Goal: Communication & Community: Answer question/provide support

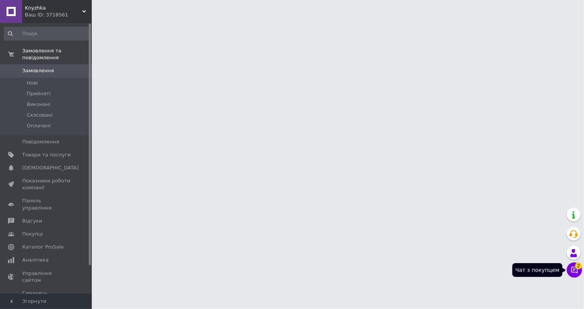
click at [574, 271] on icon at bounding box center [575, 270] width 7 height 7
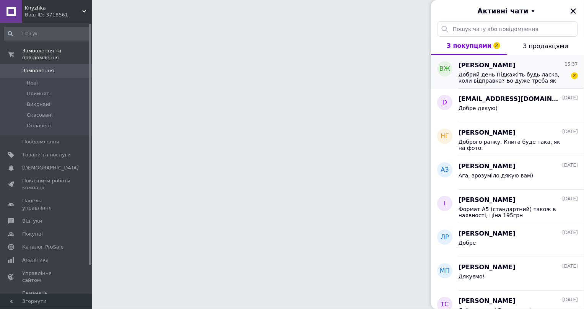
click at [501, 74] on span "Добрий день Підкажіть будь ласка, коли відправка? Бо дуже треба як можна швидше" at bounding box center [513, 78] width 109 height 12
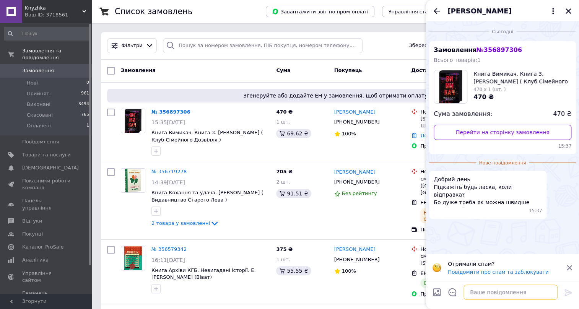
click at [479, 292] on textarea at bounding box center [511, 292] width 94 height 15
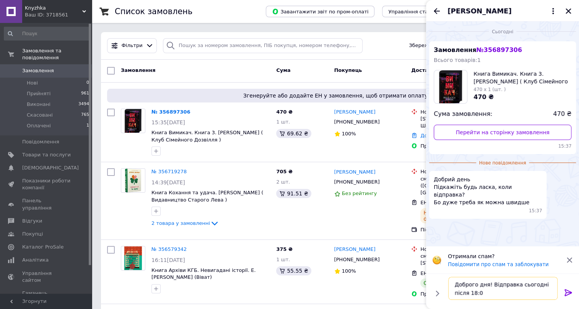
type textarea "Доброго дня! Відправка сьогодні після 18:00"
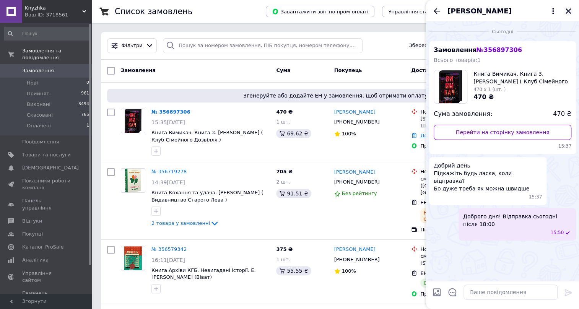
click at [567, 11] on icon "Закрити" at bounding box center [568, 10] width 5 height 5
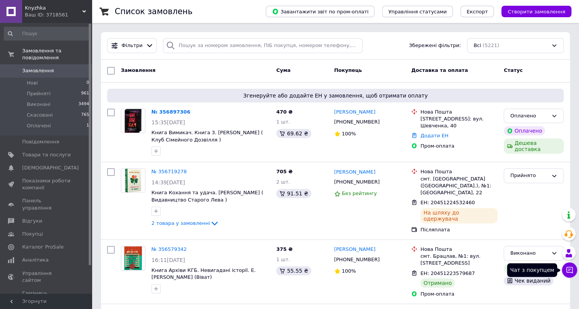
click at [571, 272] on icon at bounding box center [570, 270] width 8 height 8
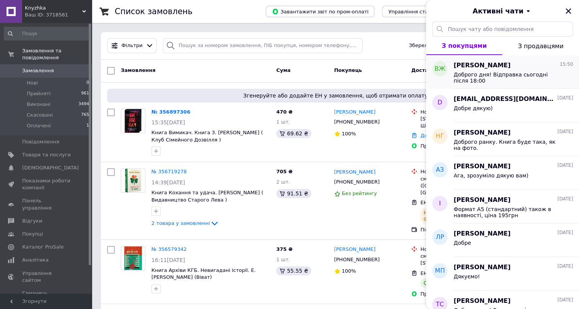
click at [487, 65] on span "[PERSON_NAME]" at bounding box center [482, 65] width 57 height 9
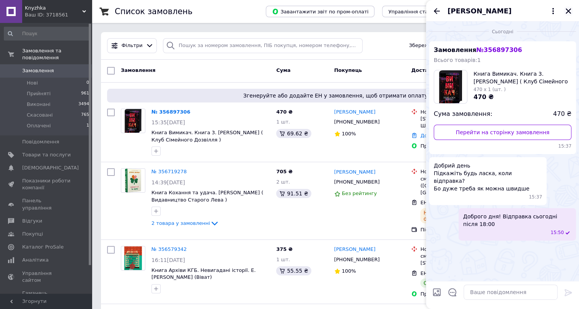
click at [566, 10] on icon "Закрити" at bounding box center [568, 11] width 7 height 7
